Goal: Task Accomplishment & Management: Manage account settings

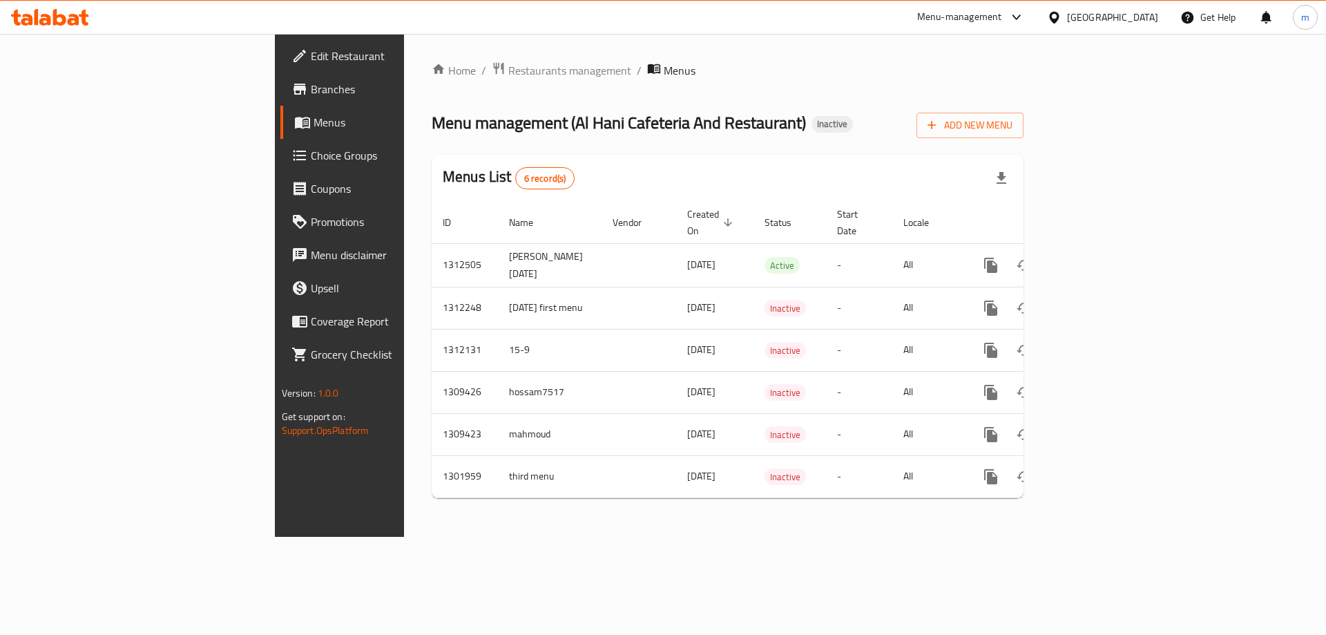
click at [280, 133] on link "Menus" at bounding box center [388, 122] width 216 height 33
click at [280, 132] on link "Menus" at bounding box center [388, 122] width 216 height 33
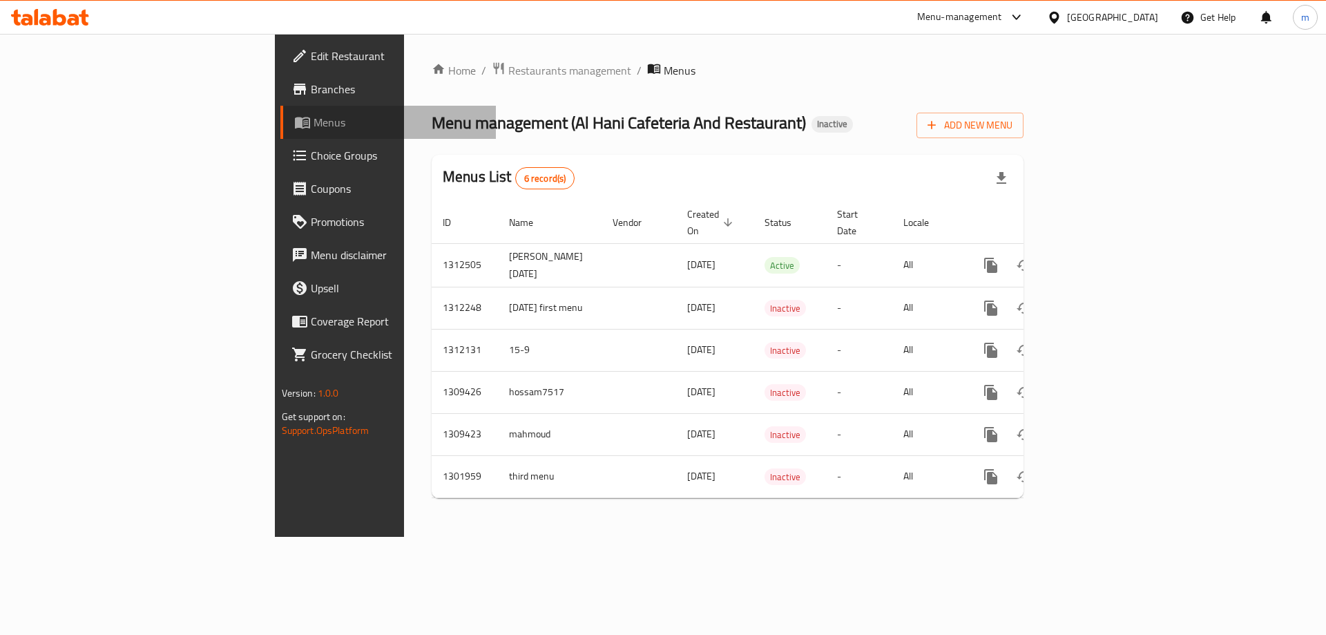
click at [280, 132] on link "Menus" at bounding box center [388, 122] width 216 height 33
click at [79, 30] on div at bounding box center [50, 17] width 100 height 28
click at [1024, 136] on button "Add New Menu" at bounding box center [970, 124] width 107 height 26
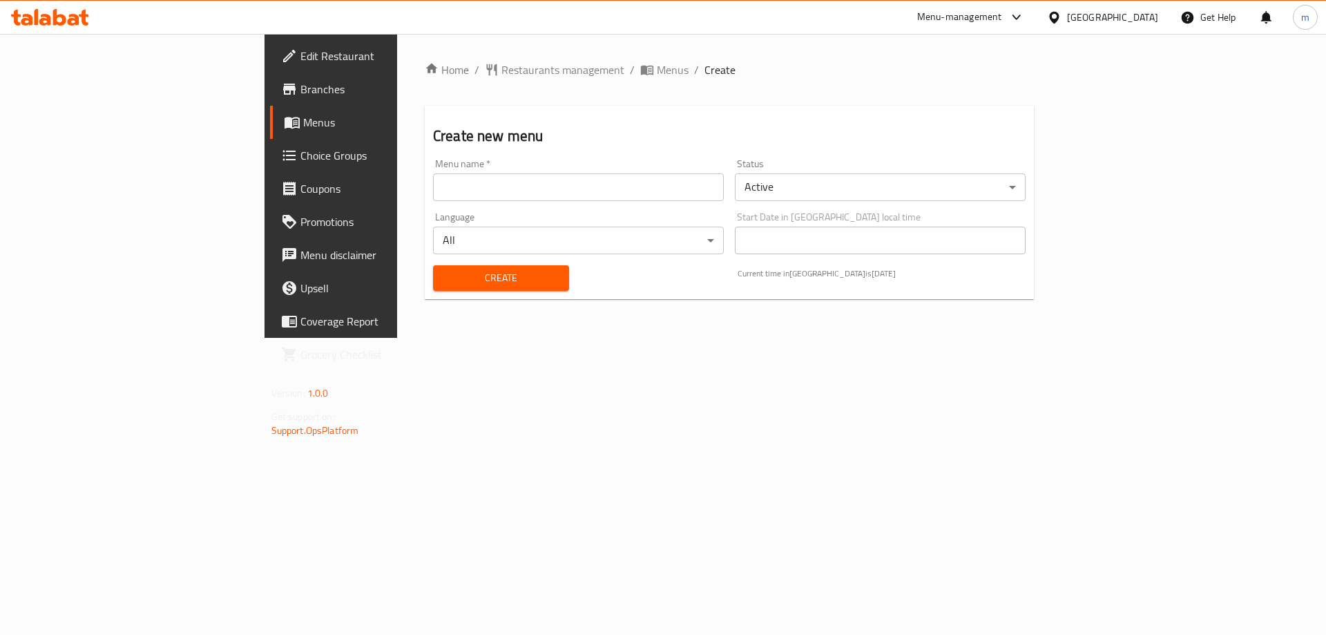
click at [659, 187] on input "text" at bounding box center [578, 187] width 291 height 28
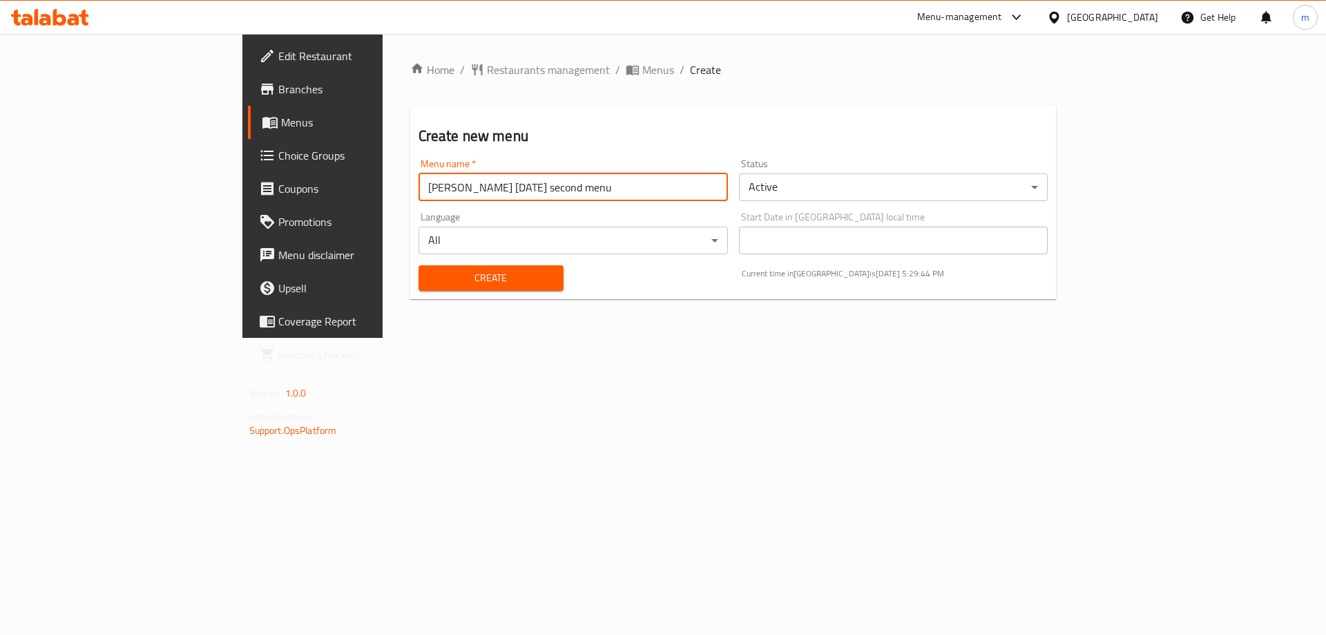
type input "[PERSON_NAME] [DATE] second menu"
click at [481, 283] on span "Create" at bounding box center [491, 277] width 123 height 17
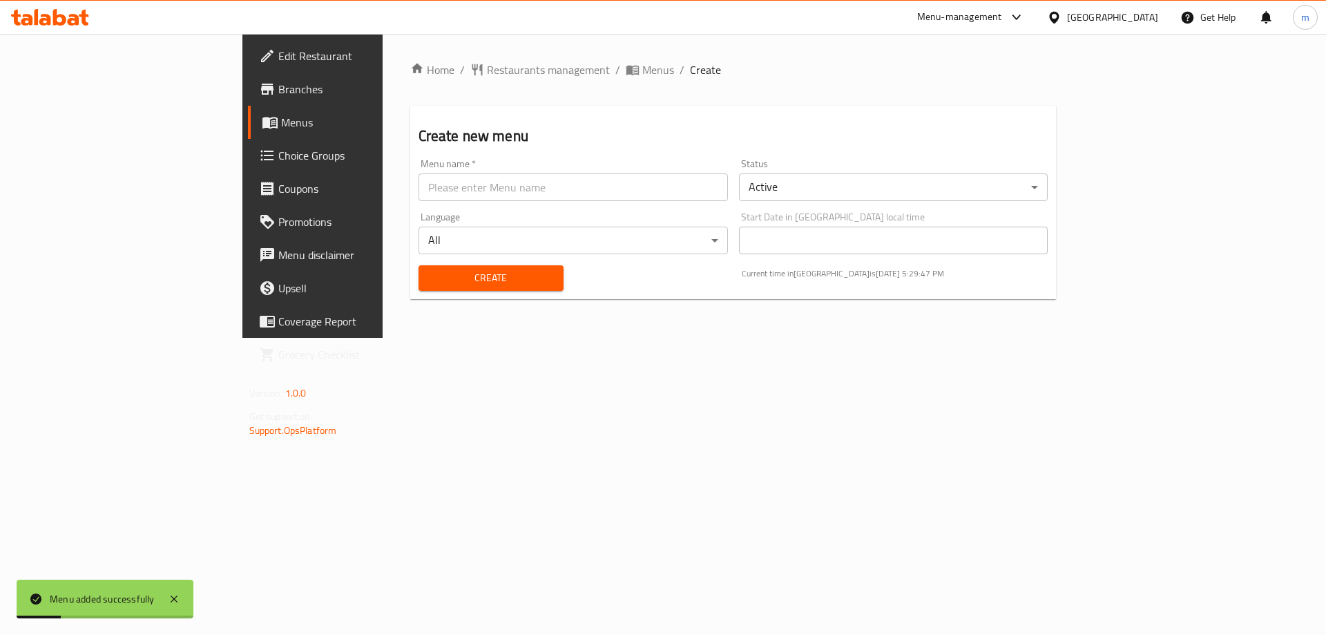
click at [281, 128] on span "Menus" at bounding box center [367, 122] width 172 height 17
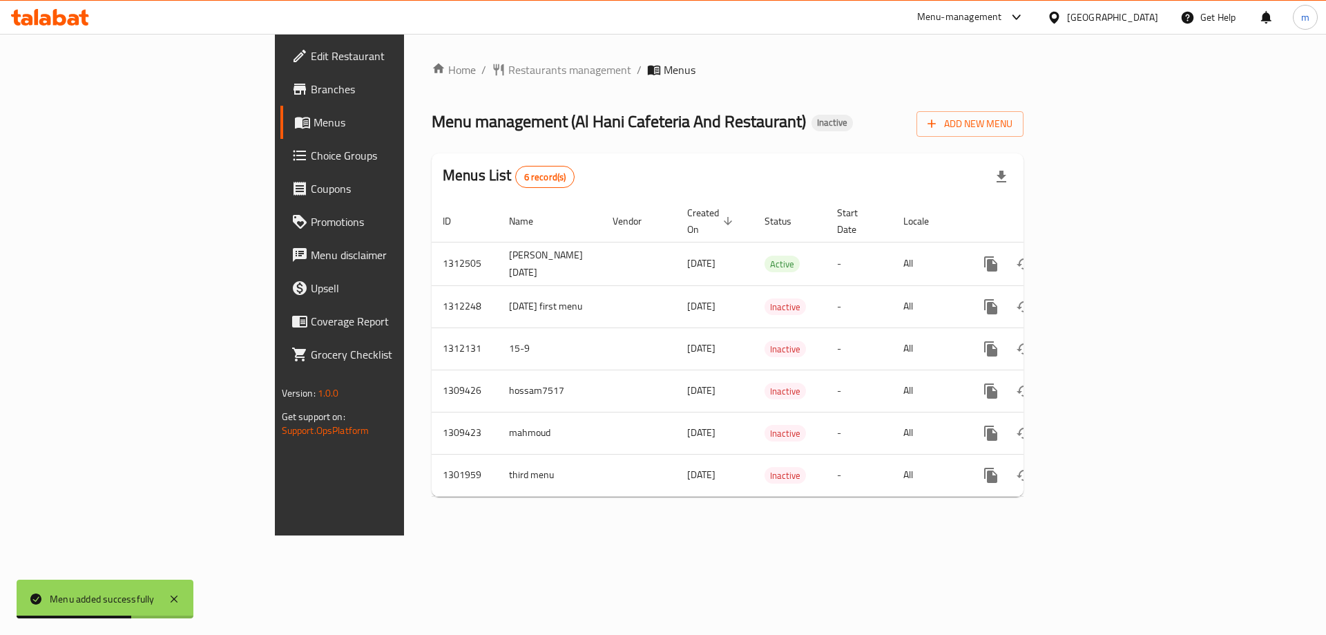
click at [314, 121] on span "Menus" at bounding box center [400, 122] width 172 height 17
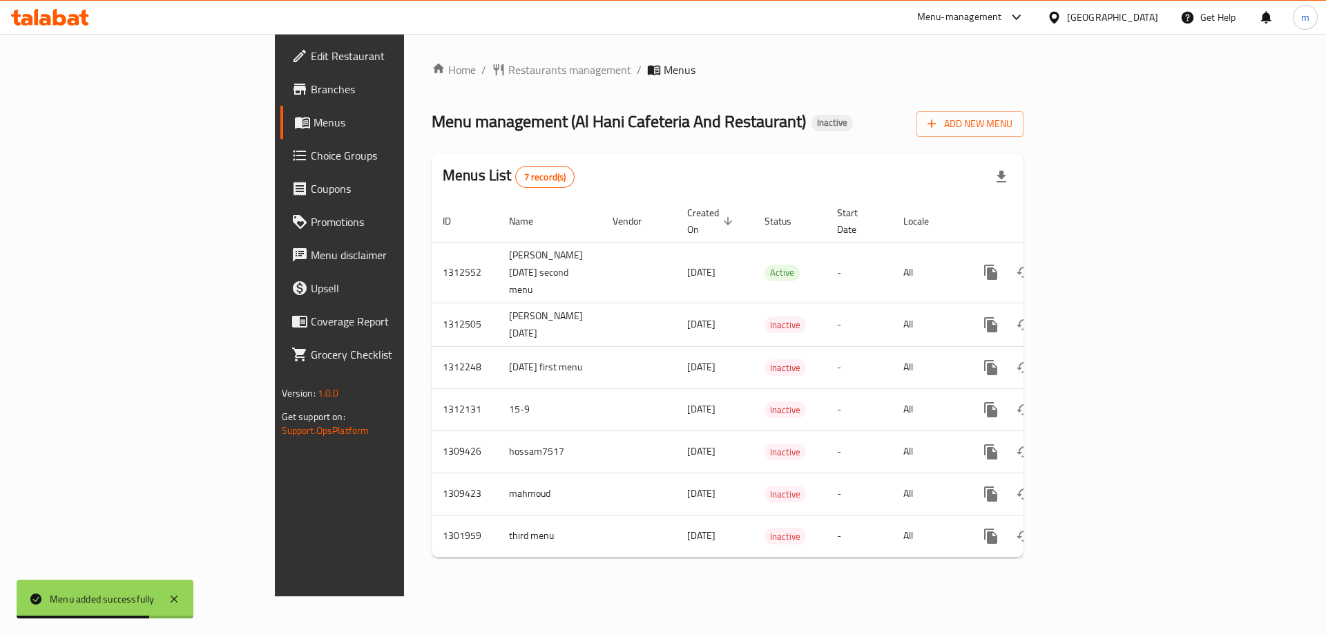
click at [314, 121] on span "Menus" at bounding box center [400, 122] width 172 height 17
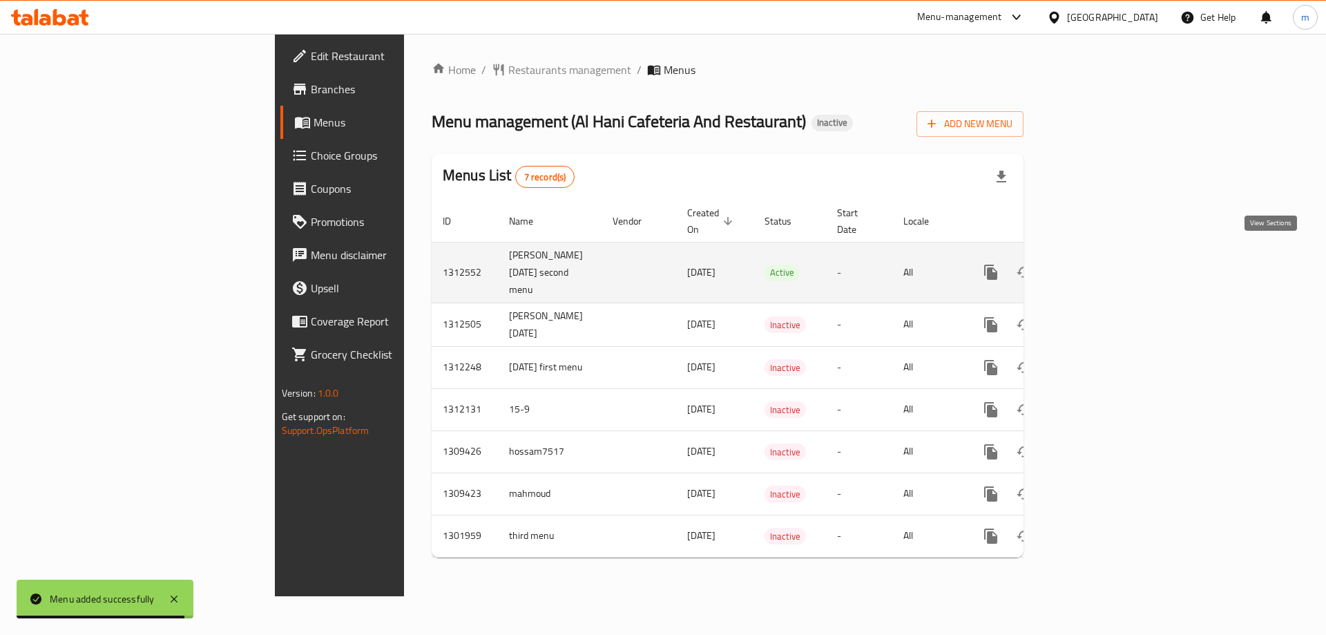
click at [1097, 266] on icon "enhanced table" at bounding box center [1091, 272] width 12 height 12
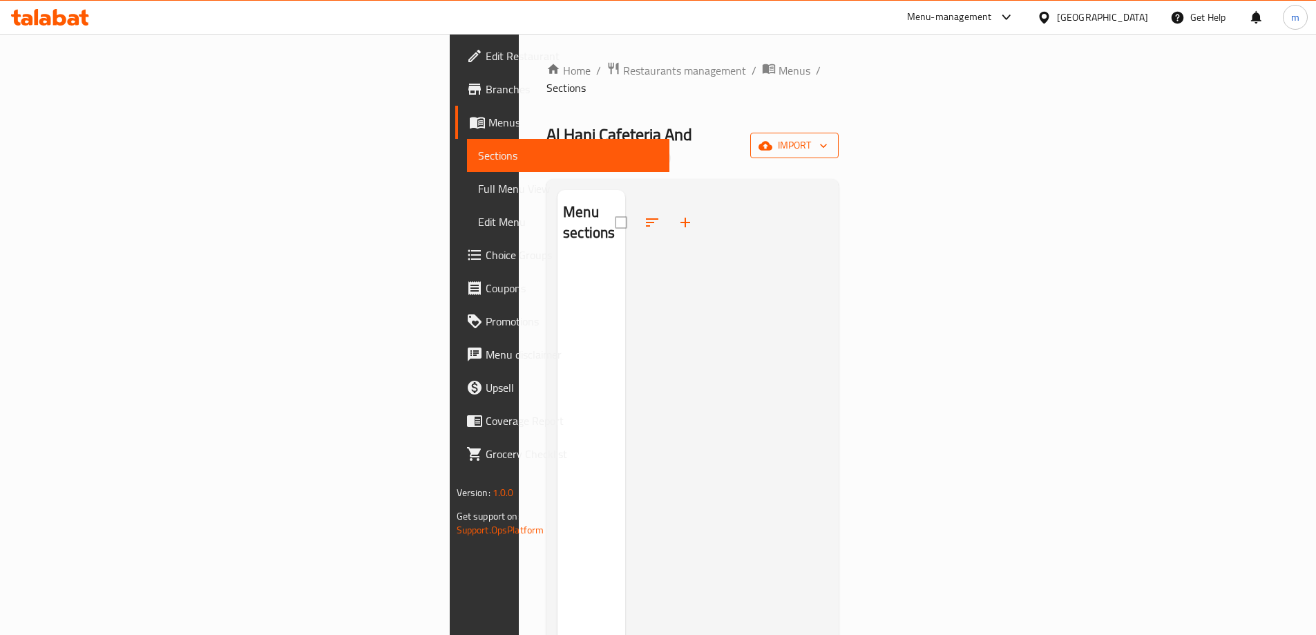
click at [828, 137] on span "import" at bounding box center [794, 145] width 66 height 17
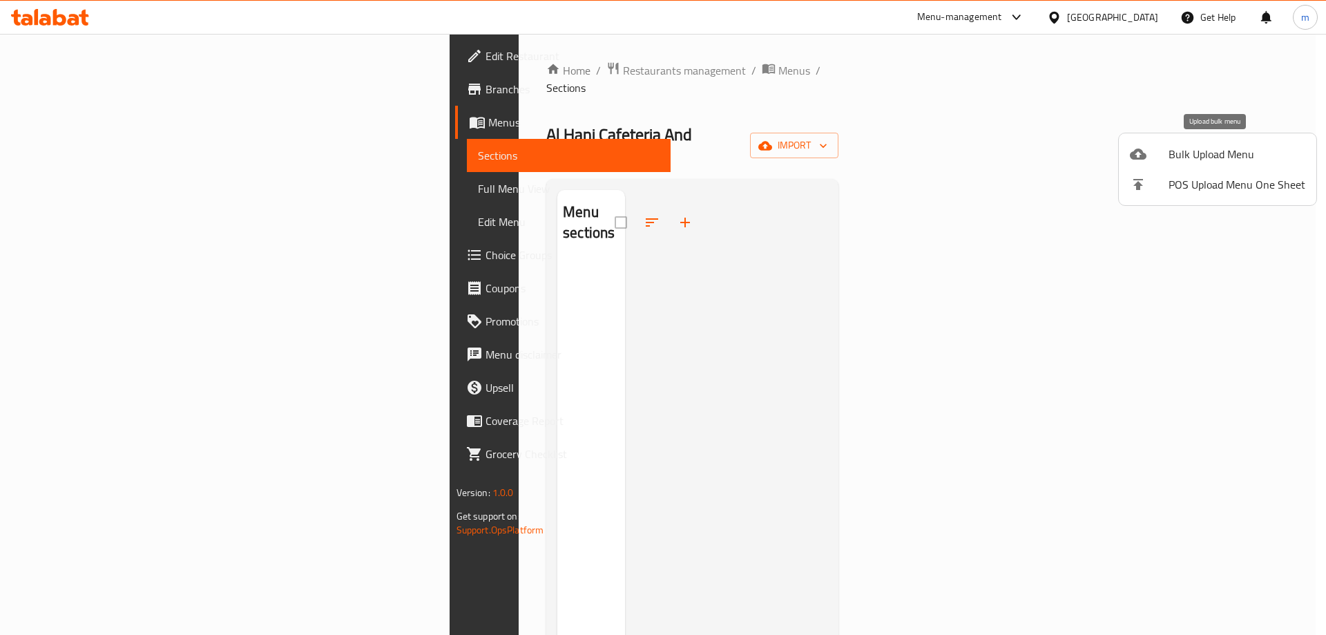
click at [1166, 153] on div at bounding box center [1149, 154] width 39 height 17
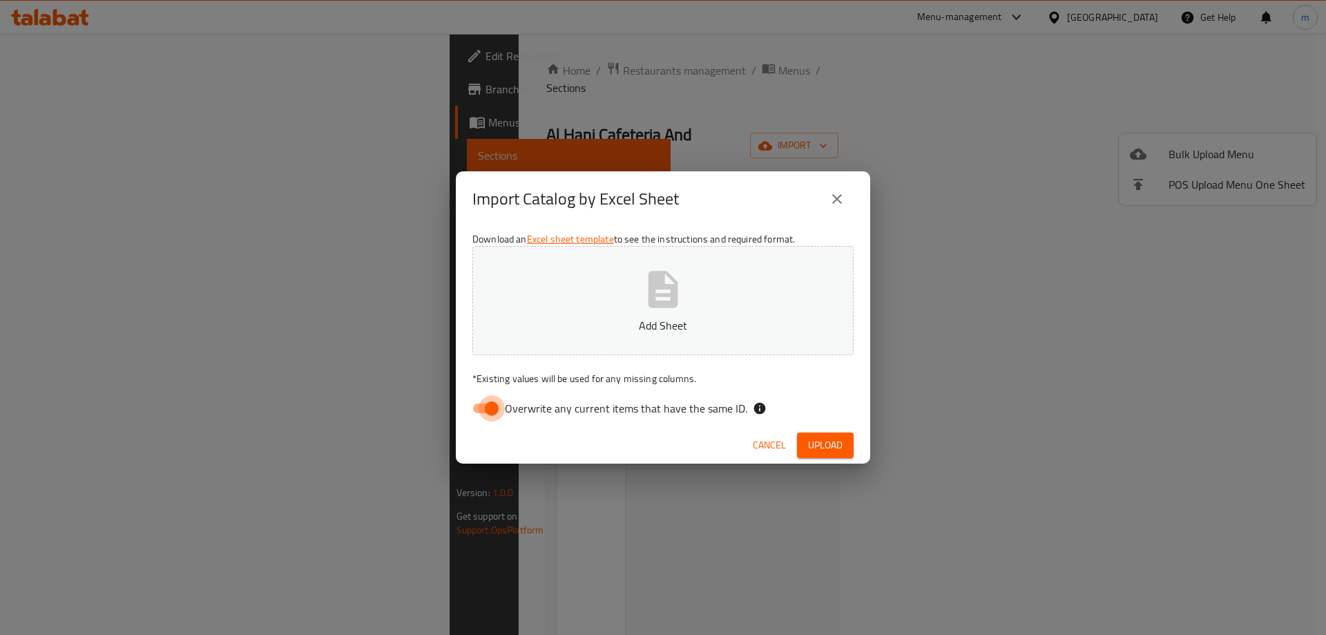
click at [481, 403] on input "Overwrite any current items that have the same ID." at bounding box center [491, 408] width 79 height 26
checkbox input "false"
click at [829, 446] on span "Upload" at bounding box center [825, 445] width 35 height 17
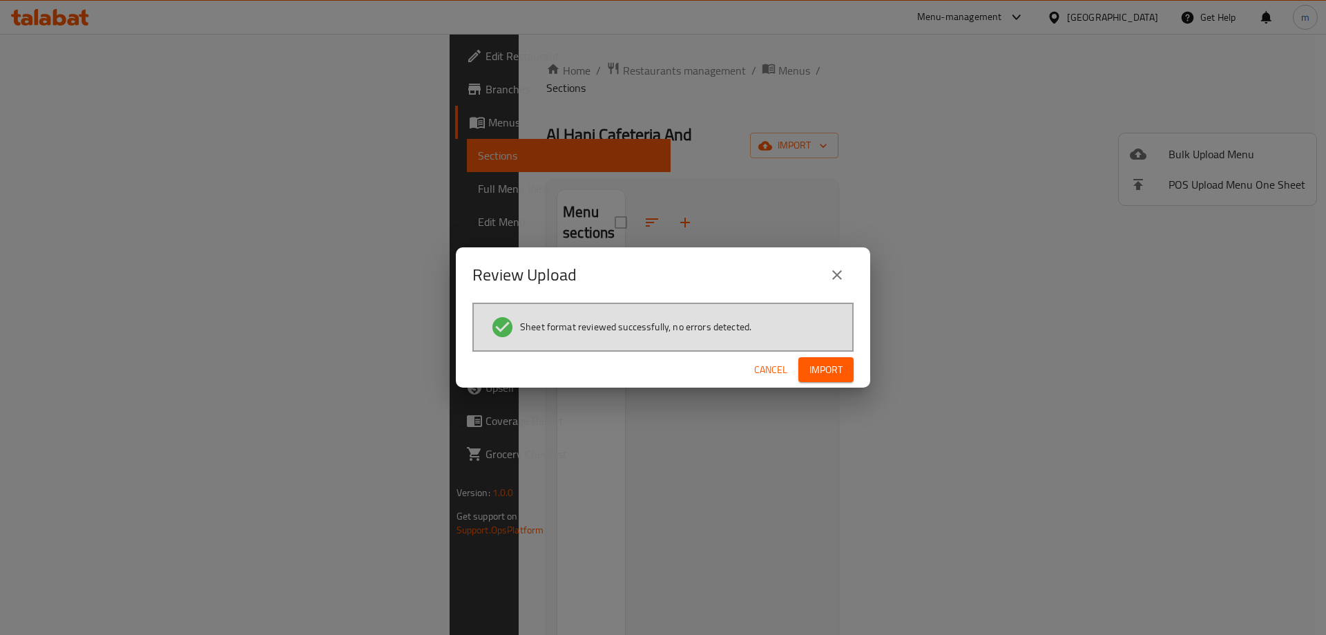
click at [837, 366] on span "Import" at bounding box center [826, 369] width 33 height 17
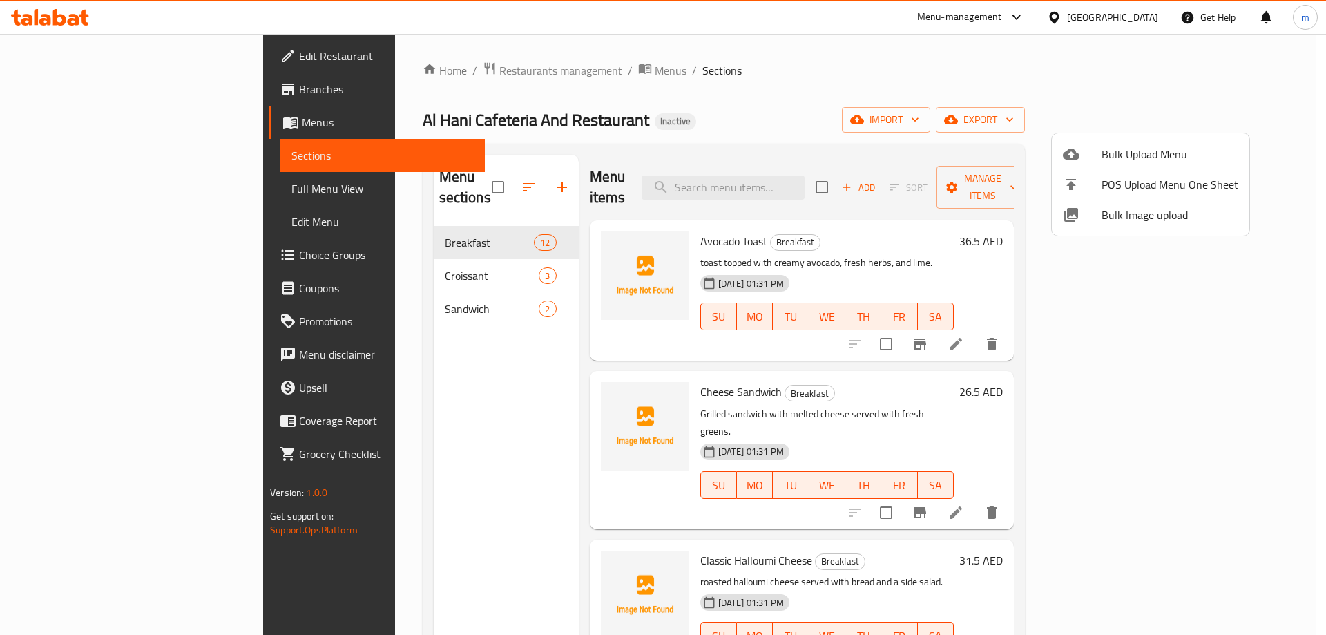
click at [357, 488] on div at bounding box center [663, 317] width 1326 height 635
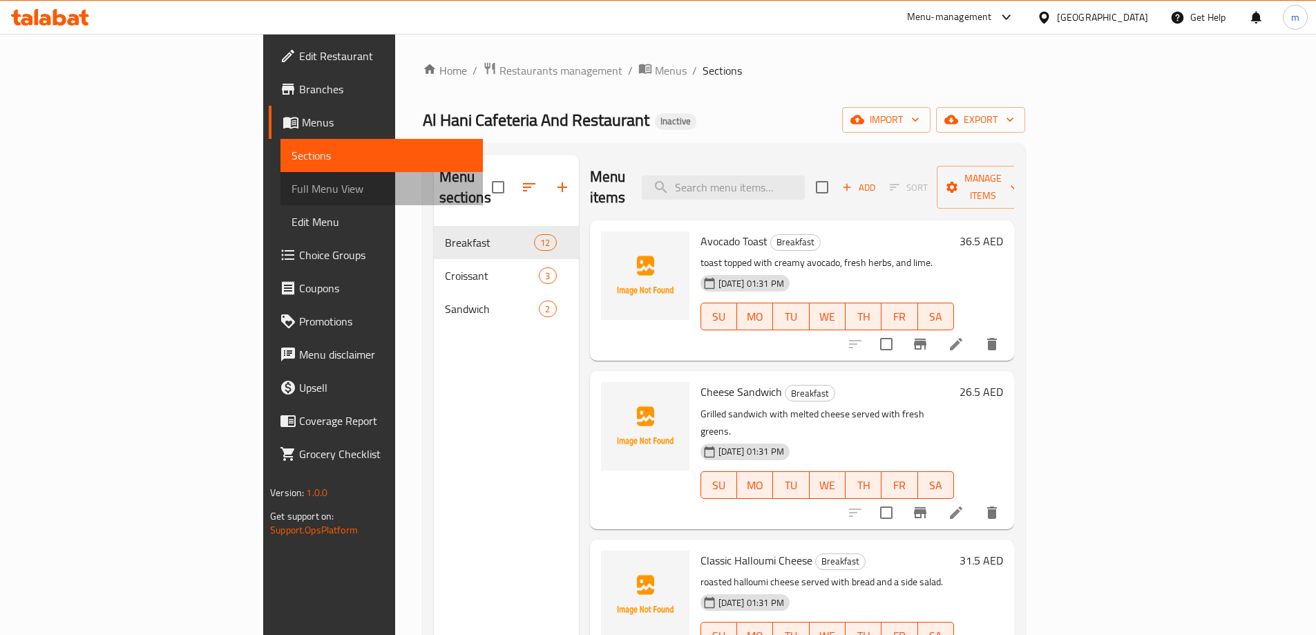
click at [292, 191] on span "Full Menu View" at bounding box center [382, 188] width 180 height 17
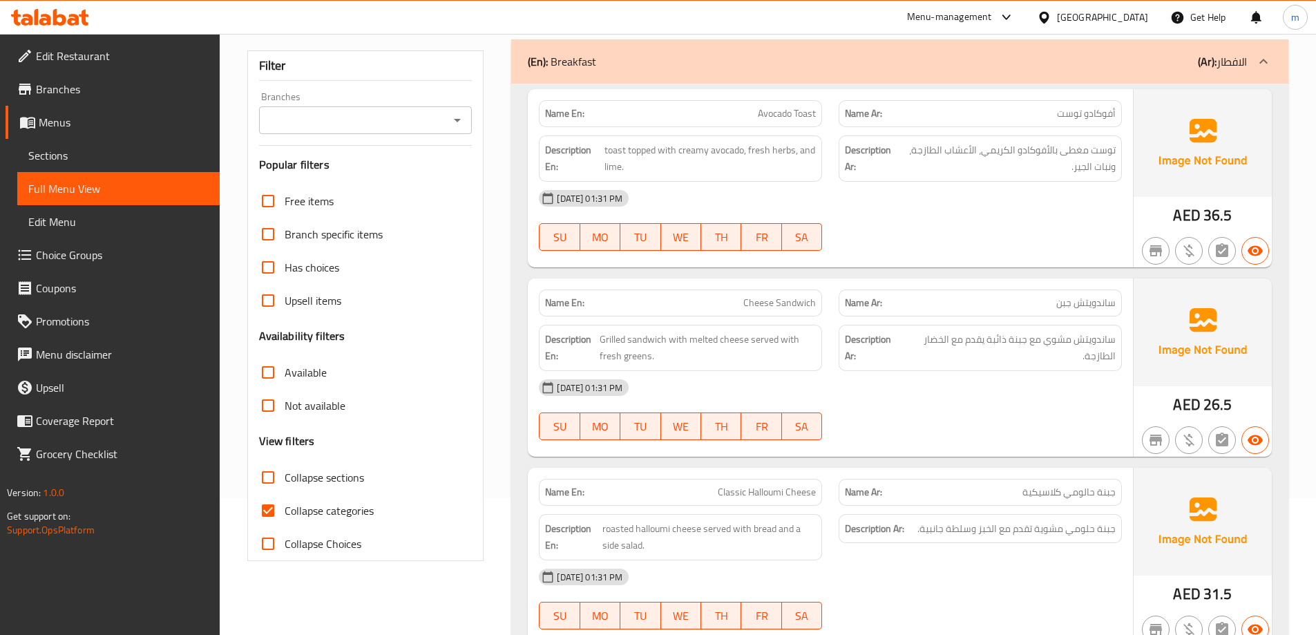
scroll to position [345, 0]
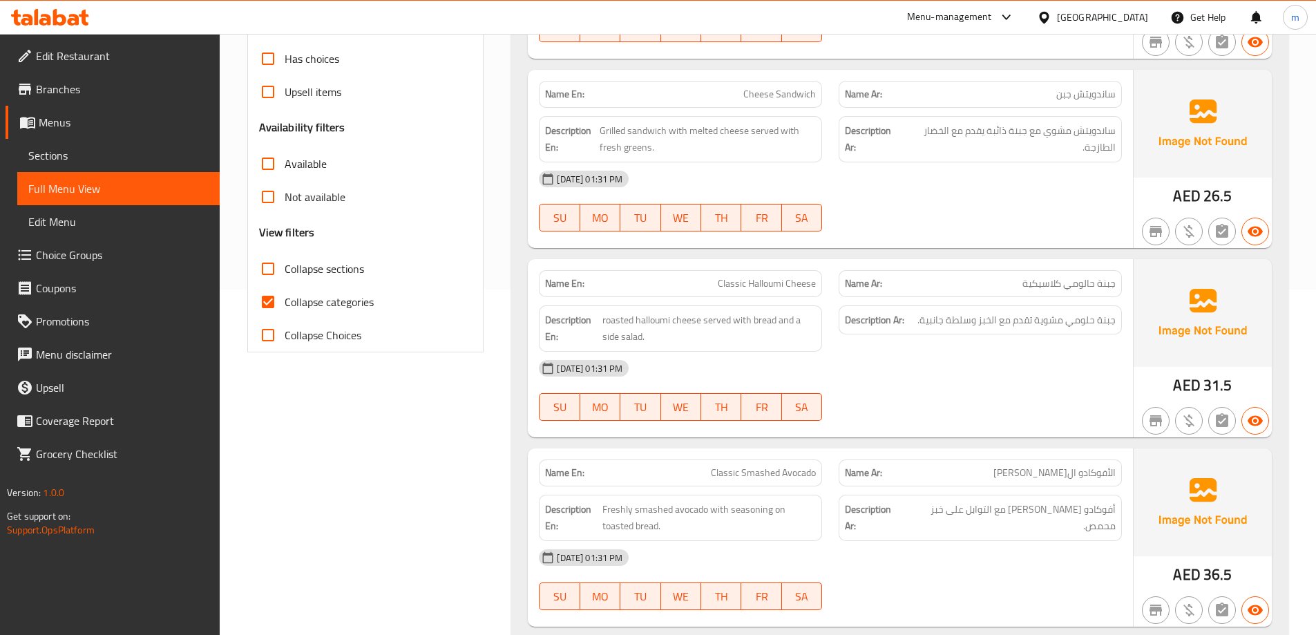
click at [276, 305] on input "Collapse categories" at bounding box center [267, 301] width 33 height 33
checkbox input "false"
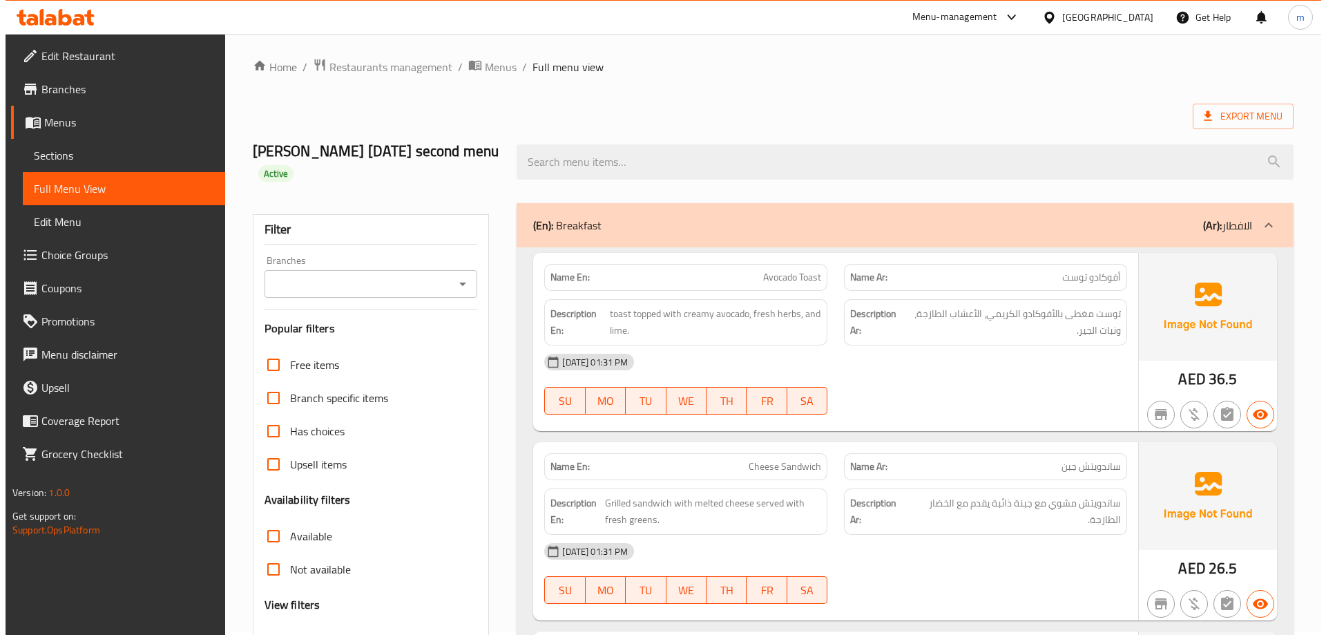
scroll to position [0, 0]
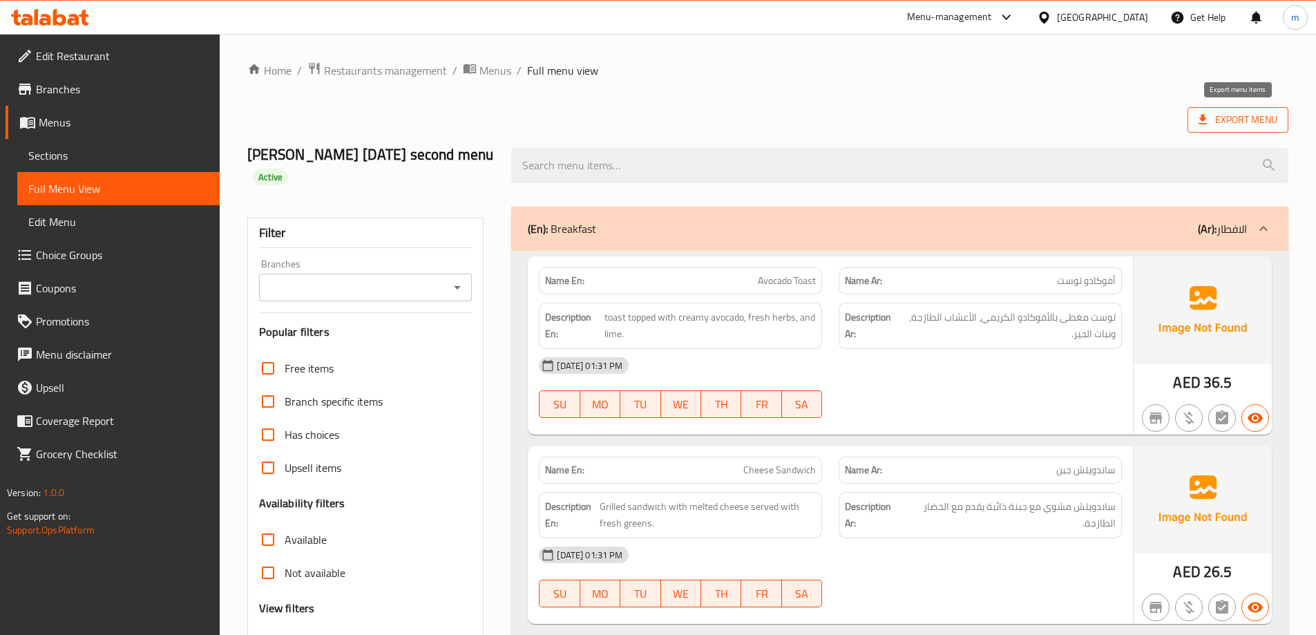
click at [1241, 128] on span "Export Menu" at bounding box center [1238, 119] width 79 height 17
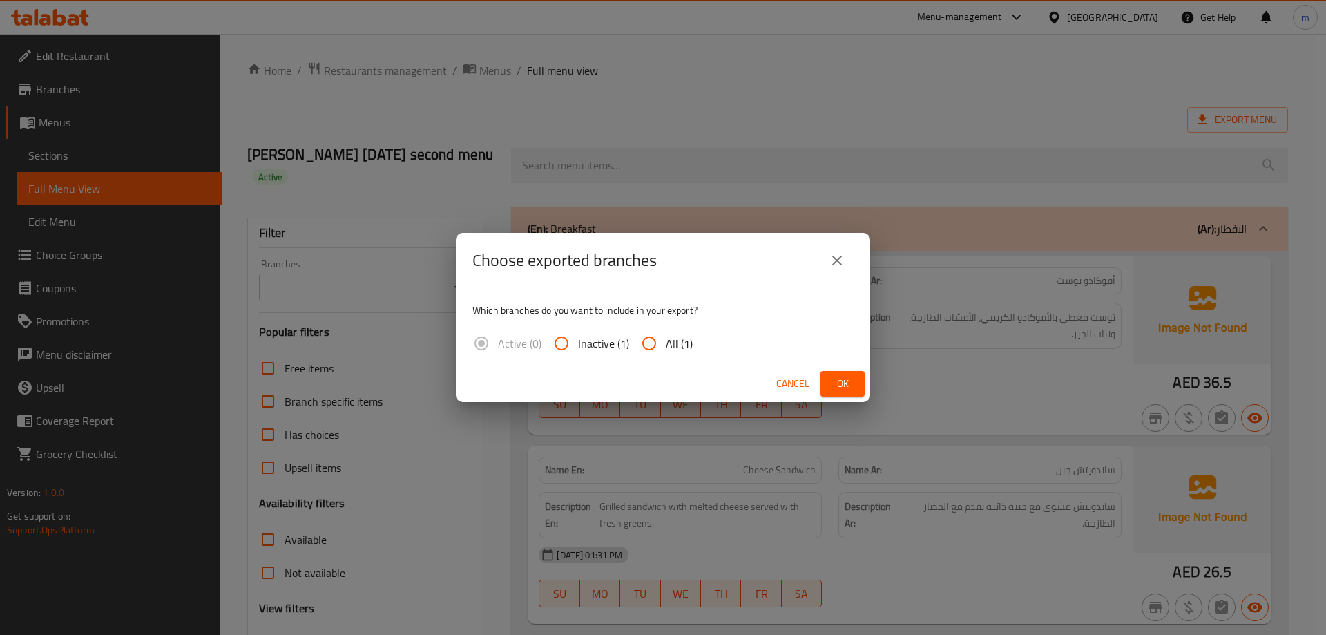
click at [641, 344] on input "All (1)" at bounding box center [649, 343] width 33 height 33
radio input "true"
click at [842, 385] on span "Ok" at bounding box center [843, 383] width 22 height 17
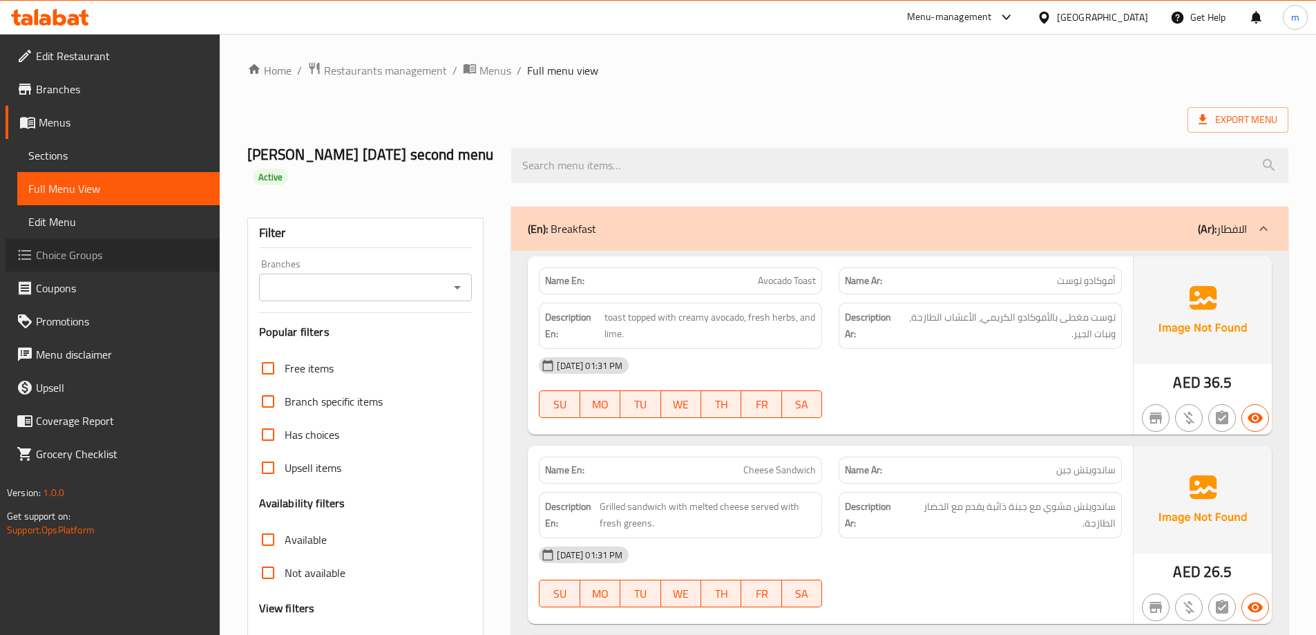
click at [89, 251] on span "Choice Groups" at bounding box center [122, 255] width 173 height 17
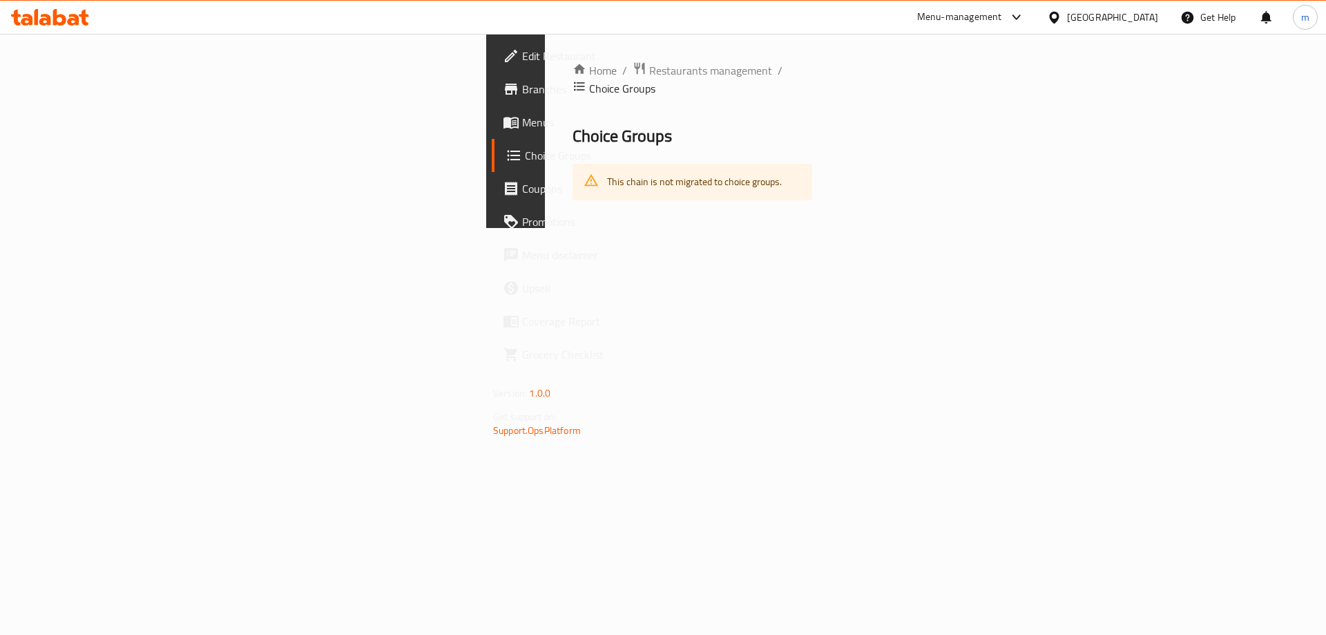
click at [522, 247] on span "Menu disclaimer" at bounding box center [609, 255] width 175 height 17
